Goal: Find specific page/section: Find specific page/section

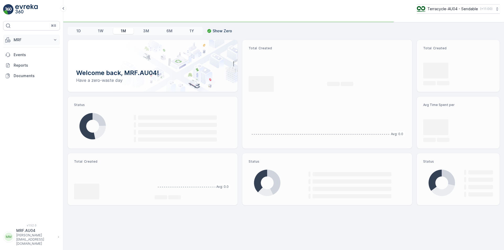
click at [16, 39] on p "MRF" at bounding box center [32, 39] width 36 height 5
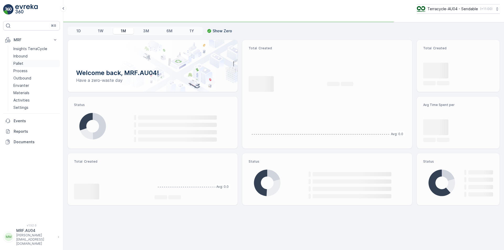
click at [25, 64] on link "Pallet" at bounding box center [35, 63] width 49 height 7
